Goal: Task Accomplishment & Management: Complete application form

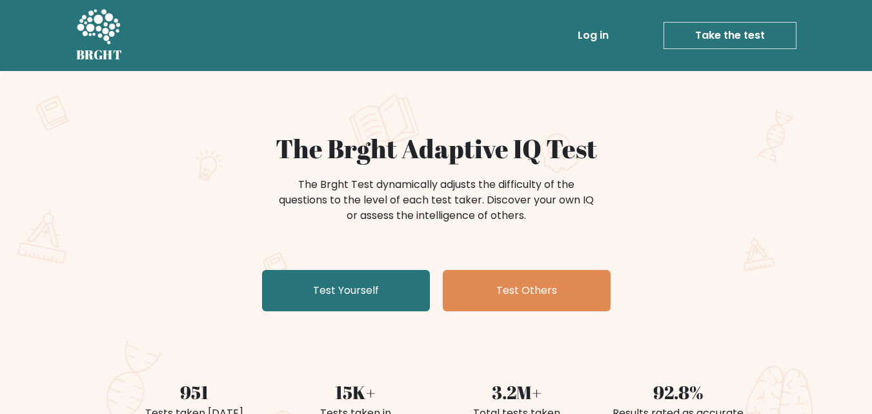
click at [365, 294] on link "Test Yourself" at bounding box center [346, 290] width 168 height 41
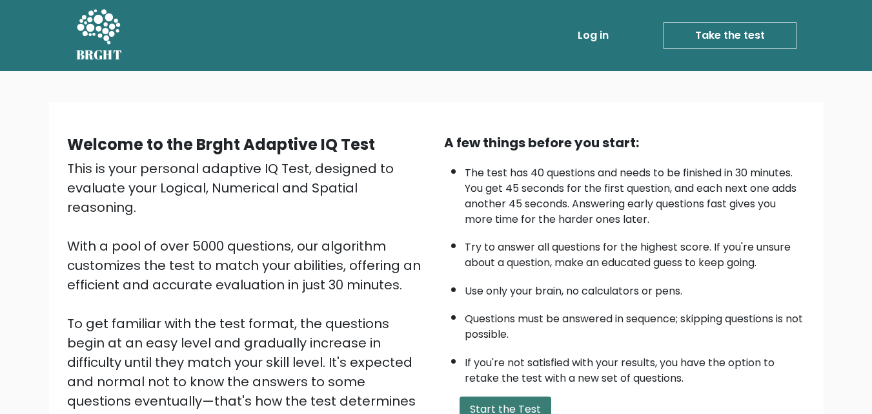
click at [530, 405] on button "Start the Test" at bounding box center [505, 409] width 92 height 26
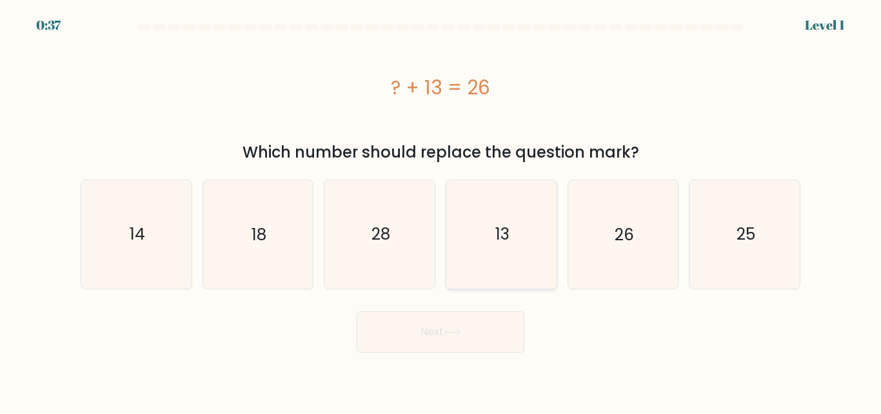
click at [486, 268] on icon "13" at bounding box center [502, 234] width 108 height 108
click at [441, 210] on input "d. 13" at bounding box center [441, 208] width 1 height 3
radio input "true"
click at [461, 330] on icon at bounding box center [452, 331] width 17 height 7
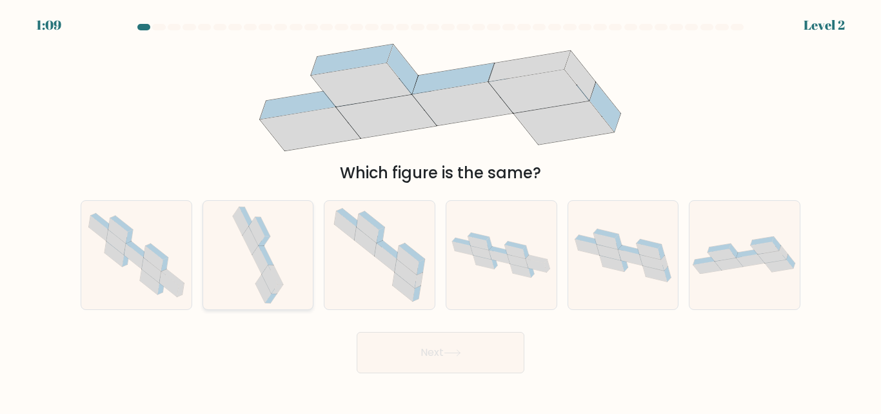
click at [271, 303] on icon at bounding box center [258, 255] width 57 height 108
click at [441, 210] on input "b." at bounding box center [441, 208] width 1 height 3
radio input "true"
click at [398, 348] on button "Next" at bounding box center [441, 352] width 168 height 41
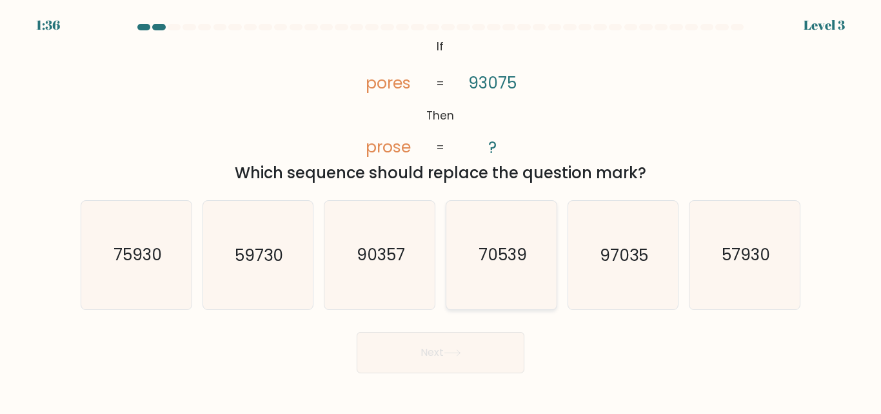
click at [470, 241] on icon "70539" at bounding box center [502, 255] width 108 height 108
click at [441, 210] on input "d. 70539" at bounding box center [441, 208] width 1 height 3
radio input "true"
click at [439, 350] on button "Next" at bounding box center [441, 352] width 168 height 41
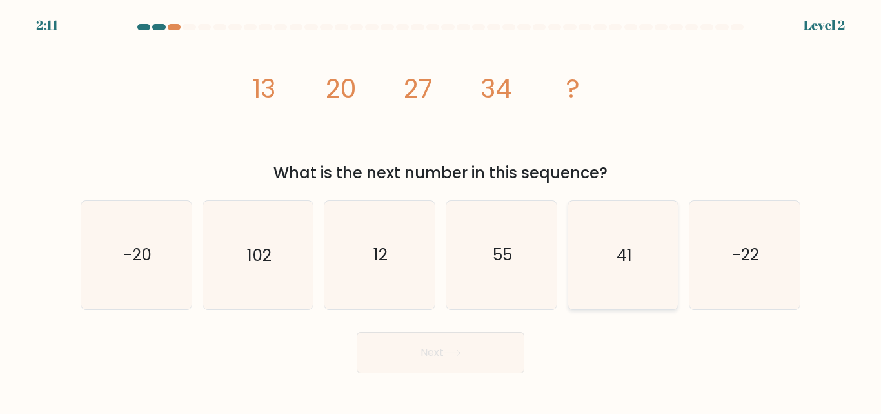
click at [651, 248] on icon "41" at bounding box center [623, 255] width 108 height 108
click at [441, 210] on input "e. 41" at bounding box center [441, 208] width 1 height 3
radio input "true"
click at [414, 352] on button "Next" at bounding box center [441, 352] width 168 height 41
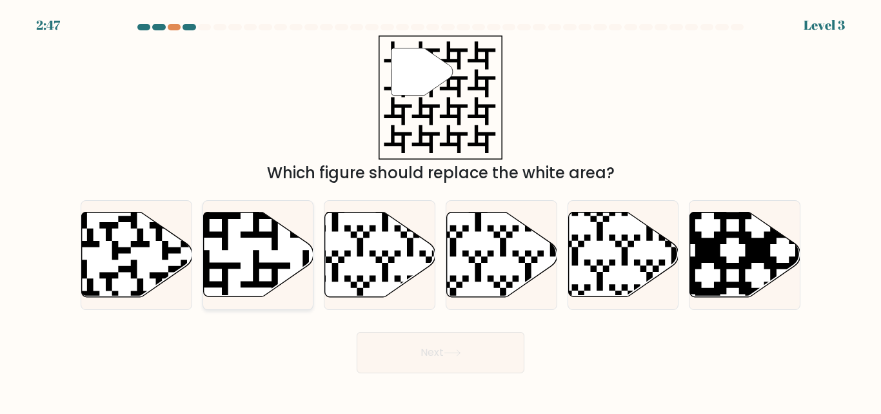
click at [228, 228] on icon at bounding box center [258, 254] width 110 height 85
click at [441, 210] on input "b." at bounding box center [441, 208] width 1 height 3
radio input "true"
click at [439, 348] on button "Next" at bounding box center [441, 352] width 168 height 41
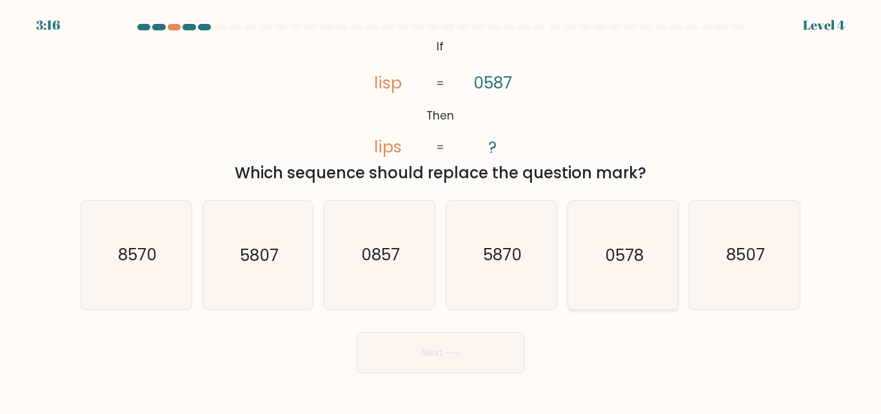
click at [634, 253] on text "0578" at bounding box center [624, 255] width 39 height 23
click at [441, 210] on input "e. 0578" at bounding box center [441, 208] width 1 height 3
radio input "true"
click at [451, 355] on icon at bounding box center [452, 352] width 17 height 7
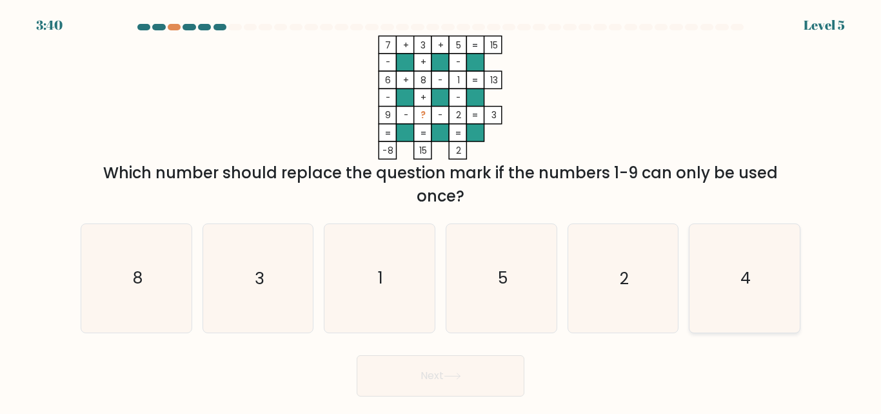
click at [736, 272] on icon "4" at bounding box center [745, 278] width 108 height 108
click at [441, 210] on input "f. 4" at bounding box center [441, 208] width 1 height 3
radio input "true"
click at [440, 393] on button "Next" at bounding box center [441, 375] width 168 height 41
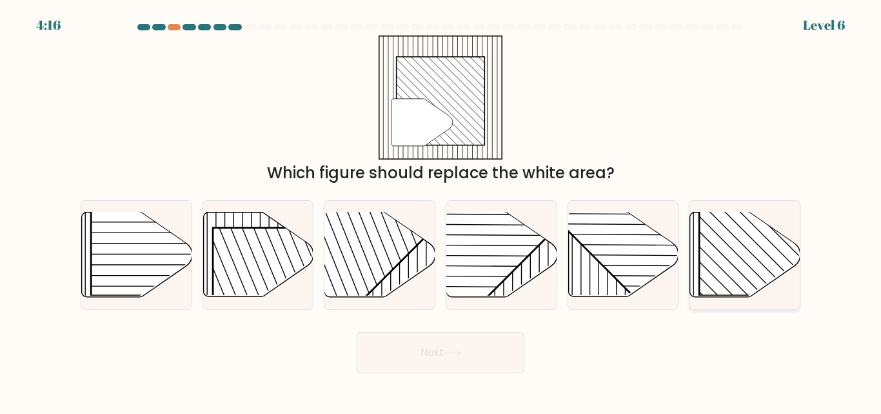
click at [715, 256] on rect at bounding box center [779, 216] width 158 height 158
click at [441, 210] on input "f." at bounding box center [441, 208] width 1 height 3
radio input "true"
click at [479, 350] on button "Next" at bounding box center [441, 352] width 168 height 41
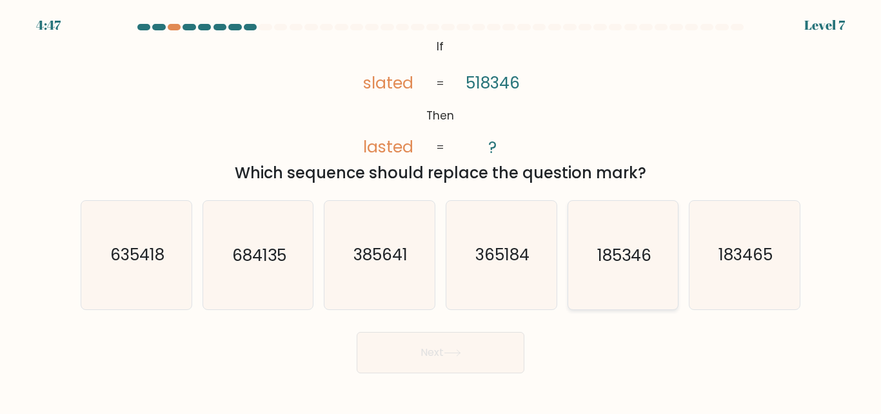
click at [601, 248] on text "185346" at bounding box center [625, 255] width 54 height 23
click at [441, 210] on input "e. 185346" at bounding box center [441, 208] width 1 height 3
radio input "true"
click at [496, 366] on button "Next" at bounding box center [441, 352] width 168 height 41
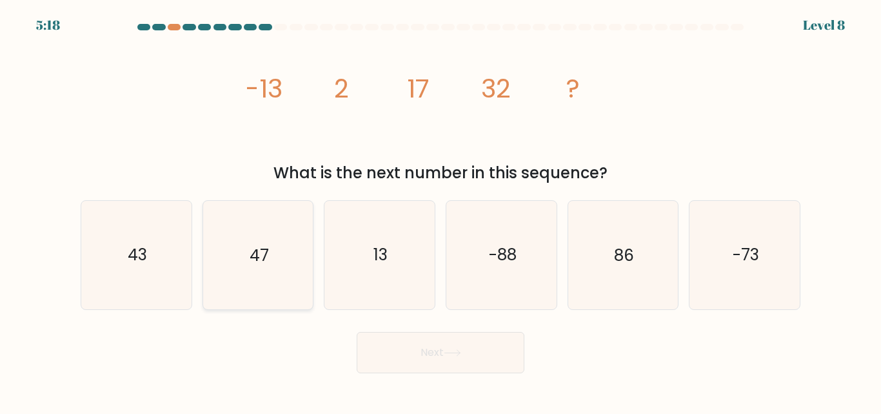
click at [248, 256] on icon "47" at bounding box center [258, 255] width 108 height 108
click at [441, 210] on input "b. 47" at bounding box center [441, 208] width 1 height 3
radio input "true"
click at [372, 363] on button "Next" at bounding box center [441, 352] width 168 height 41
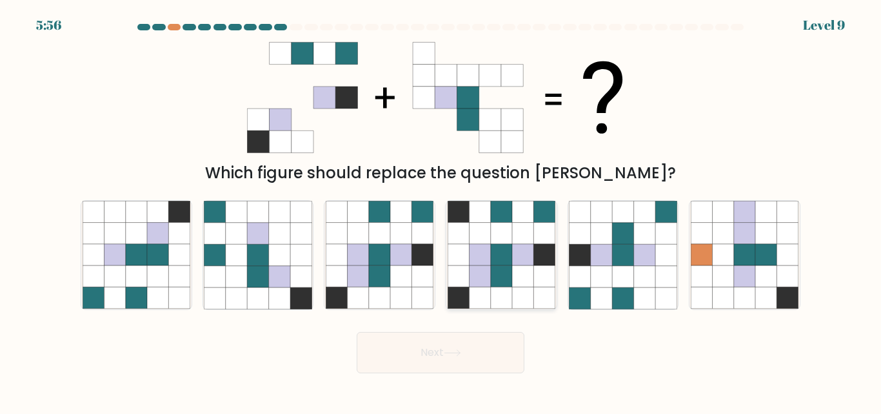
click at [465, 275] on icon at bounding box center [458, 276] width 21 height 21
click at [441, 210] on input "d." at bounding box center [441, 208] width 1 height 3
radio input "true"
click at [434, 341] on button "Next" at bounding box center [441, 352] width 168 height 41
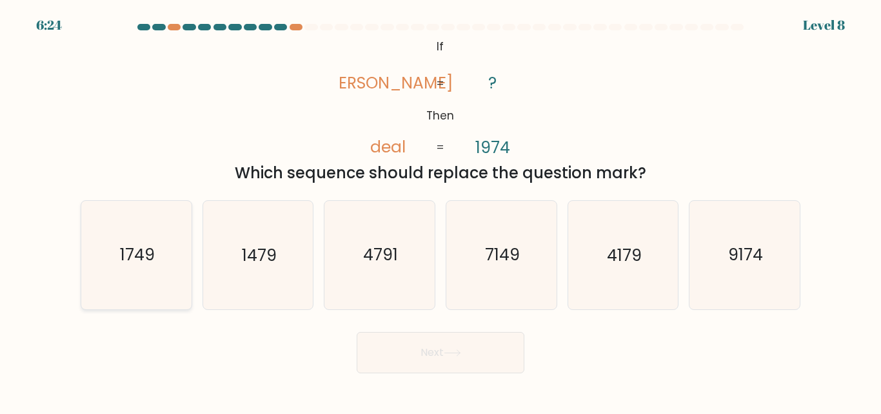
click at [151, 257] on text "1749" at bounding box center [137, 255] width 35 height 23
click at [441, 210] on input "a. 1749" at bounding box center [441, 208] width 1 height 3
radio input "true"
click at [446, 363] on button "Next" at bounding box center [441, 352] width 168 height 41
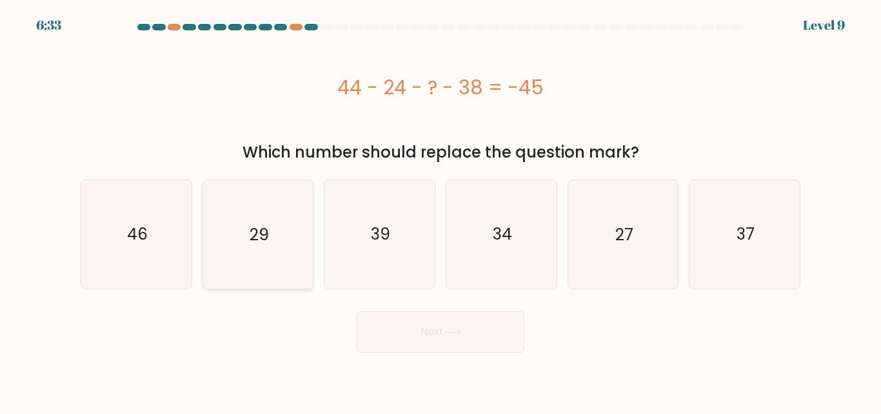
click at [259, 222] on icon "29" at bounding box center [258, 234] width 108 height 108
click at [441, 210] on input "b. 29" at bounding box center [441, 208] width 1 height 3
radio input "true"
click at [418, 320] on button "Next" at bounding box center [441, 331] width 168 height 41
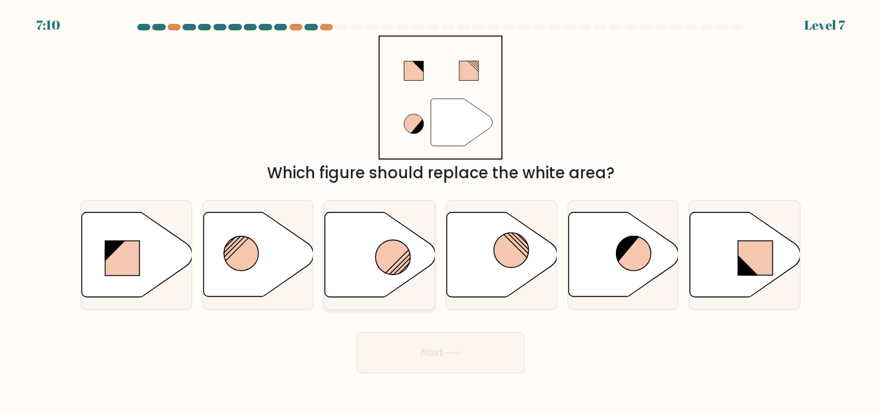
click at [405, 266] on circle at bounding box center [393, 257] width 35 height 35
click at [441, 210] on input "c." at bounding box center [441, 208] width 1 height 3
radio input "true"
click at [432, 350] on button "Next" at bounding box center [441, 352] width 168 height 41
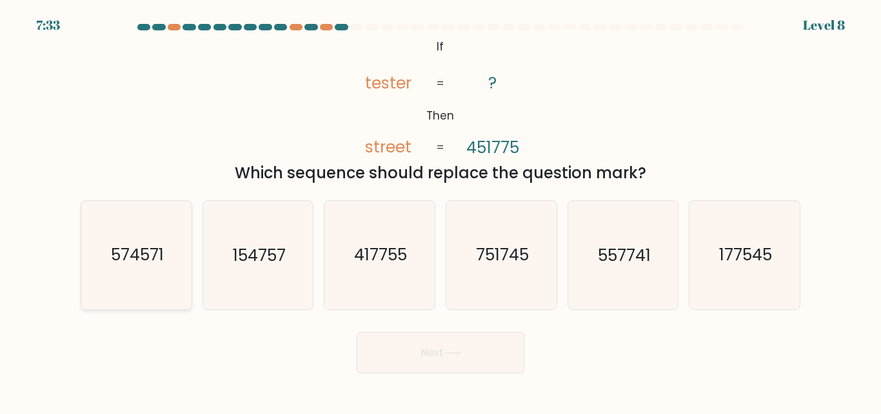
click at [154, 290] on icon "574571" at bounding box center [137, 255] width 108 height 108
click at [441, 210] on input "a. 574571" at bounding box center [441, 208] width 1 height 3
radio input "true"
click at [410, 356] on button "Next" at bounding box center [441, 352] width 168 height 41
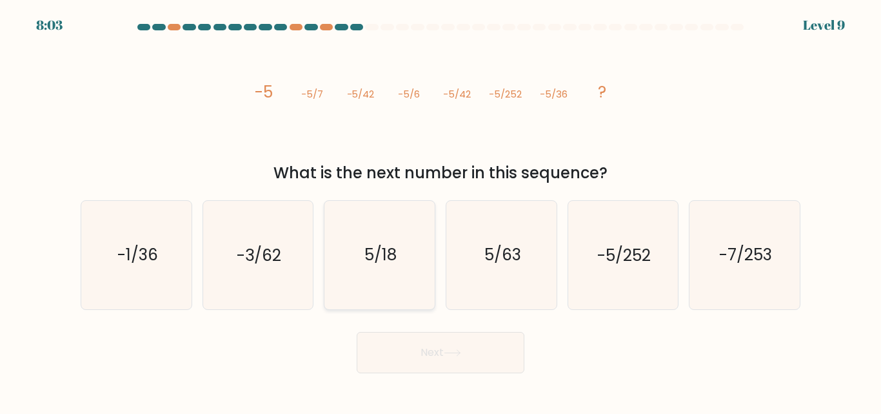
click at [399, 258] on icon "5/18" at bounding box center [380, 255] width 108 height 108
click at [441, 210] on input "c. 5/18" at bounding box center [441, 208] width 1 height 3
radio input "true"
click at [516, 261] on text "5/63" at bounding box center [502, 255] width 37 height 23
click at [441, 210] on input "d. 5/63" at bounding box center [441, 208] width 1 height 3
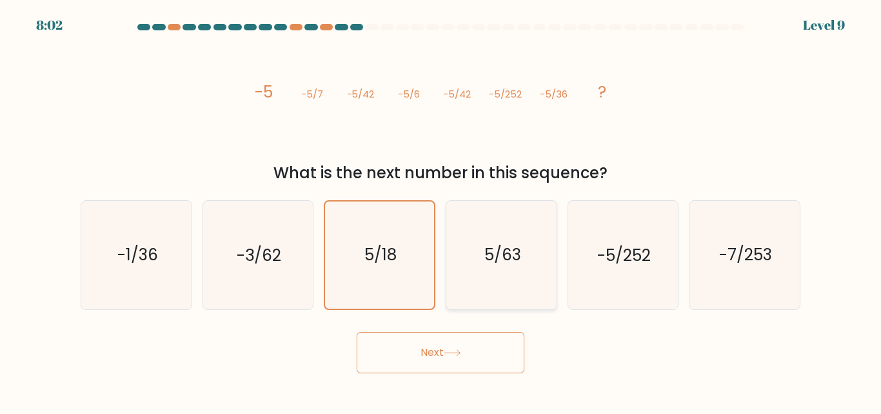
radio input "true"
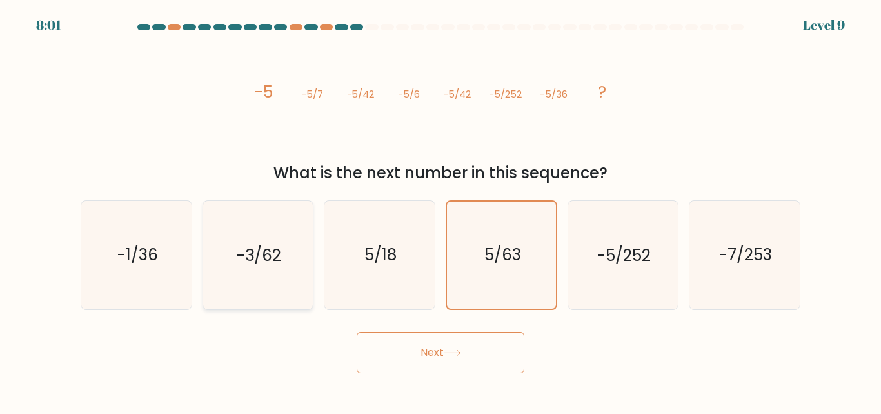
click at [288, 244] on icon "-3/62" at bounding box center [258, 255] width 108 height 108
click at [441, 210] on input "b. -3/62" at bounding box center [441, 208] width 1 height 3
radio input "true"
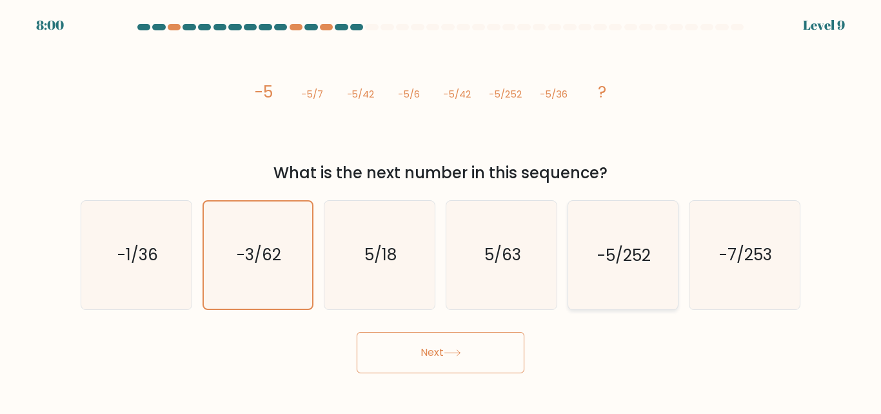
click at [661, 287] on icon "-5/252" at bounding box center [623, 255] width 108 height 108
click at [441, 210] on input "e. -5/252" at bounding box center [441, 208] width 1 height 3
radio input "true"
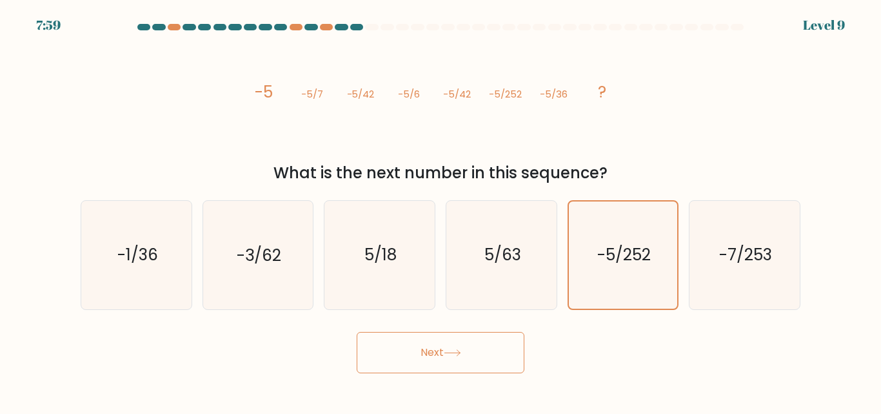
click at [505, 344] on button "Next" at bounding box center [441, 352] width 168 height 41
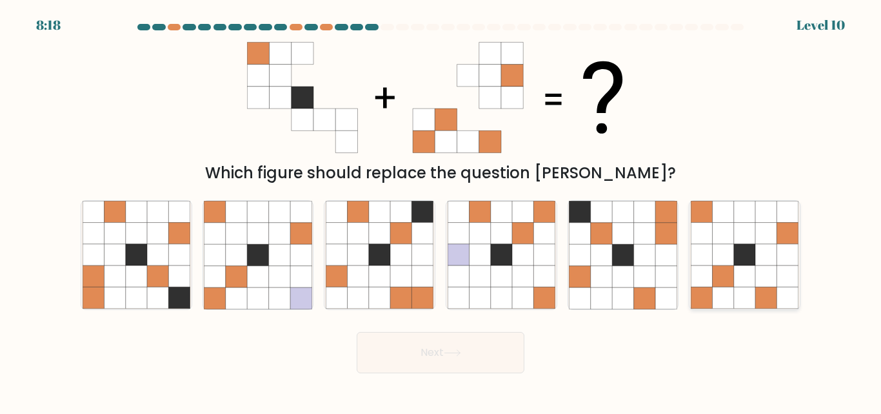
click at [769, 236] on icon at bounding box center [766, 233] width 21 height 21
click at [441, 210] on input "f." at bounding box center [441, 208] width 1 height 3
radio input "true"
click at [481, 354] on button "Next" at bounding box center [441, 352] width 168 height 41
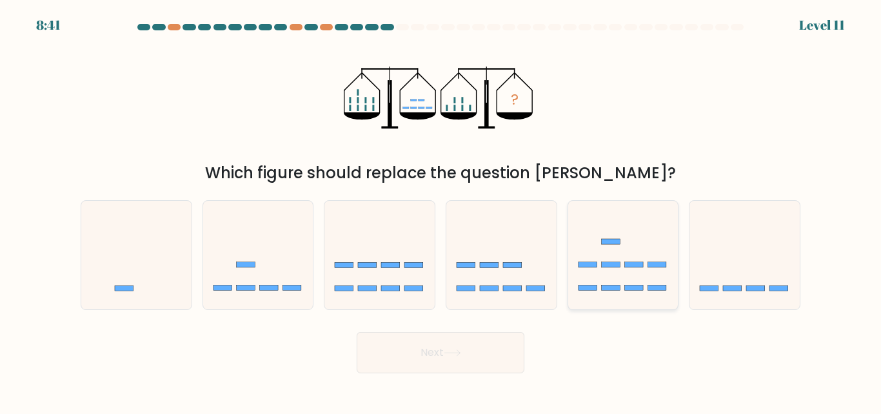
click at [670, 243] on icon at bounding box center [624, 254] width 110 height 91
click at [441, 210] on input "e." at bounding box center [441, 208] width 1 height 3
radio input "true"
click at [445, 353] on button "Next" at bounding box center [441, 352] width 168 height 41
